Goal: Navigation & Orientation: Find specific page/section

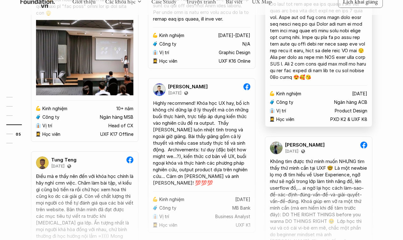
scroll to position [1861, 0]
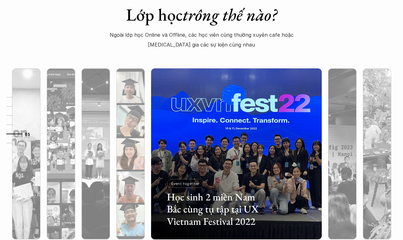
click at [137, 106] on img at bounding box center [131, 153] width 174 height 171
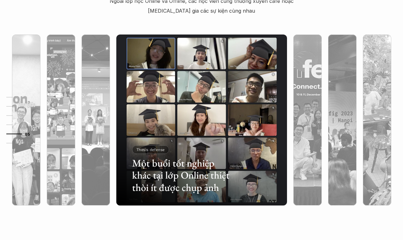
scroll to position [1906, 0]
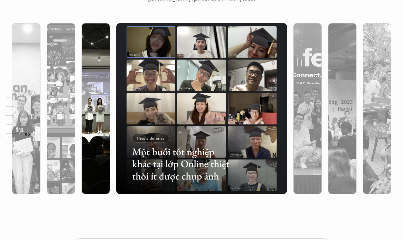
click at [95, 82] on img at bounding box center [96, 108] width 174 height 171
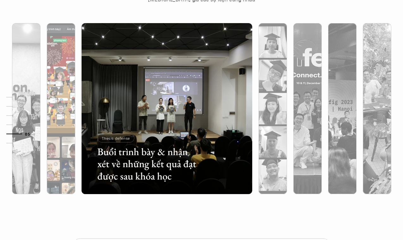
click at [68, 96] on div at bounding box center [61, 142] width 28 height 103
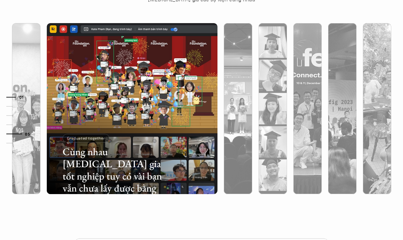
click at [32, 96] on link "01" at bounding box center [21, 97] width 30 height 8
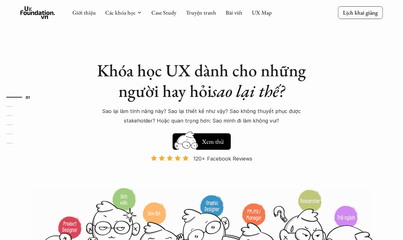
click at [168, 17] on div "Giới thiệu Các khóa học Case Study Truyện tranh Bài viết UX Map" at bounding box center [171, 12] width 199 height 13
click at [169, 15] on link "Case Study" at bounding box center [163, 12] width 25 height 7
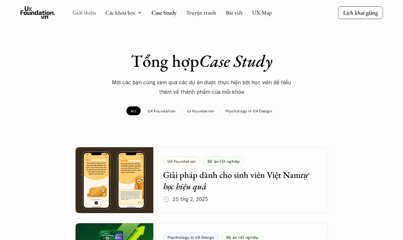
click at [79, 13] on link "Giới thiệu" at bounding box center [83, 12] width 23 height 7
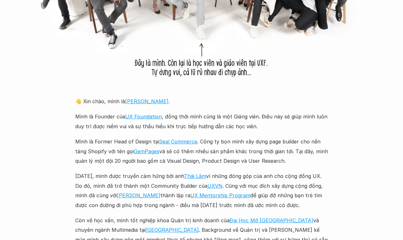
scroll to position [652, 0]
click at [125, 101] on link "[PERSON_NAME]" at bounding box center [146, 101] width 43 height 6
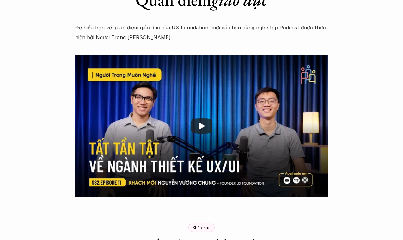
scroll to position [1000, 0]
